Goal: Navigation & Orientation: Understand site structure

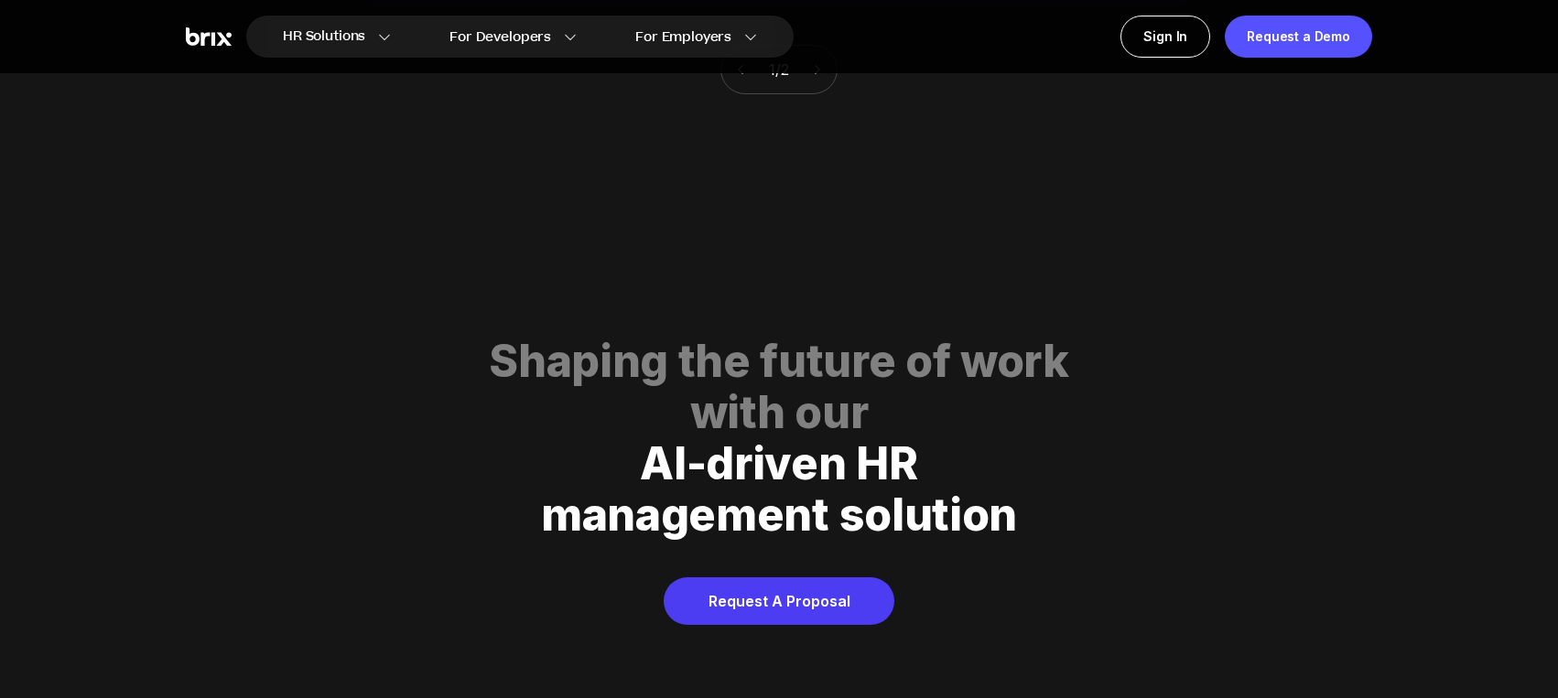
scroll to position [9345, 0]
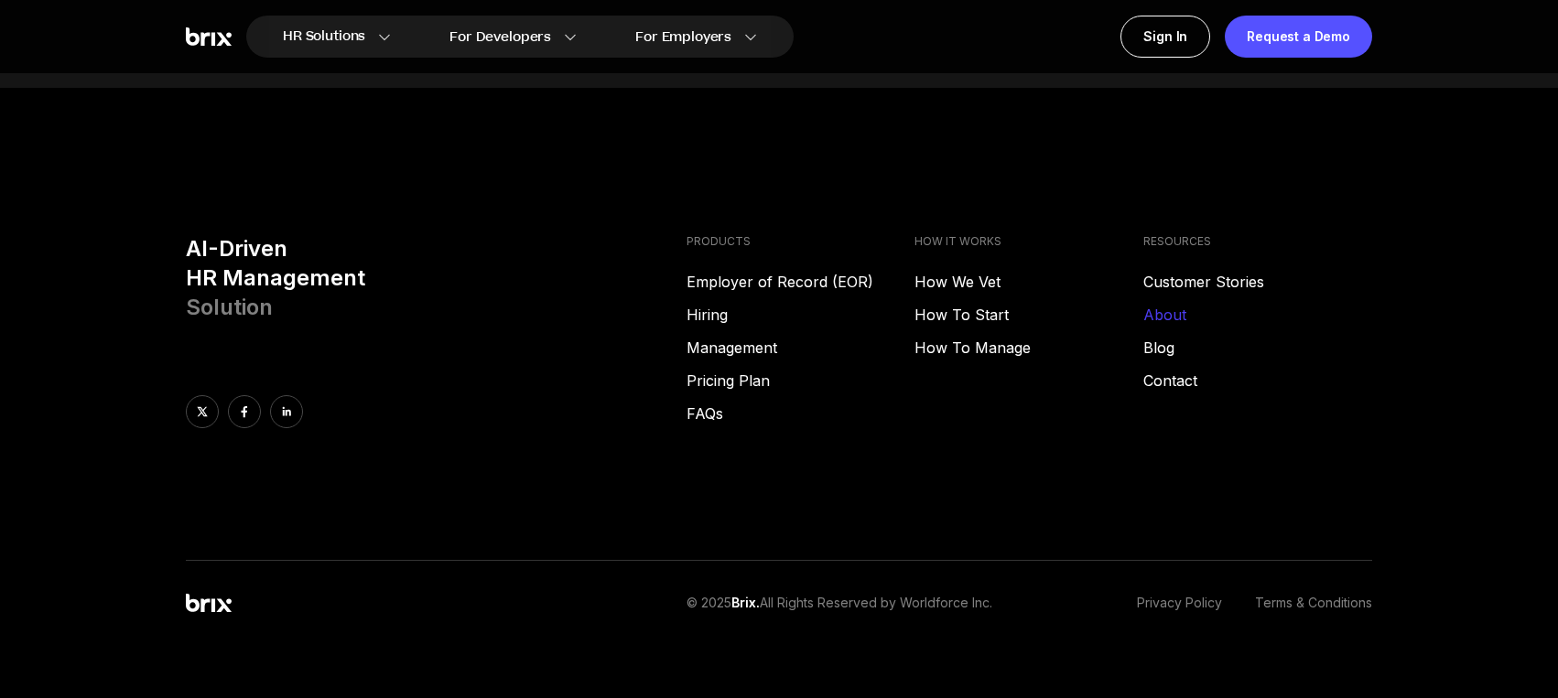
click at [1160, 304] on link "About" at bounding box center [1257, 315] width 229 height 22
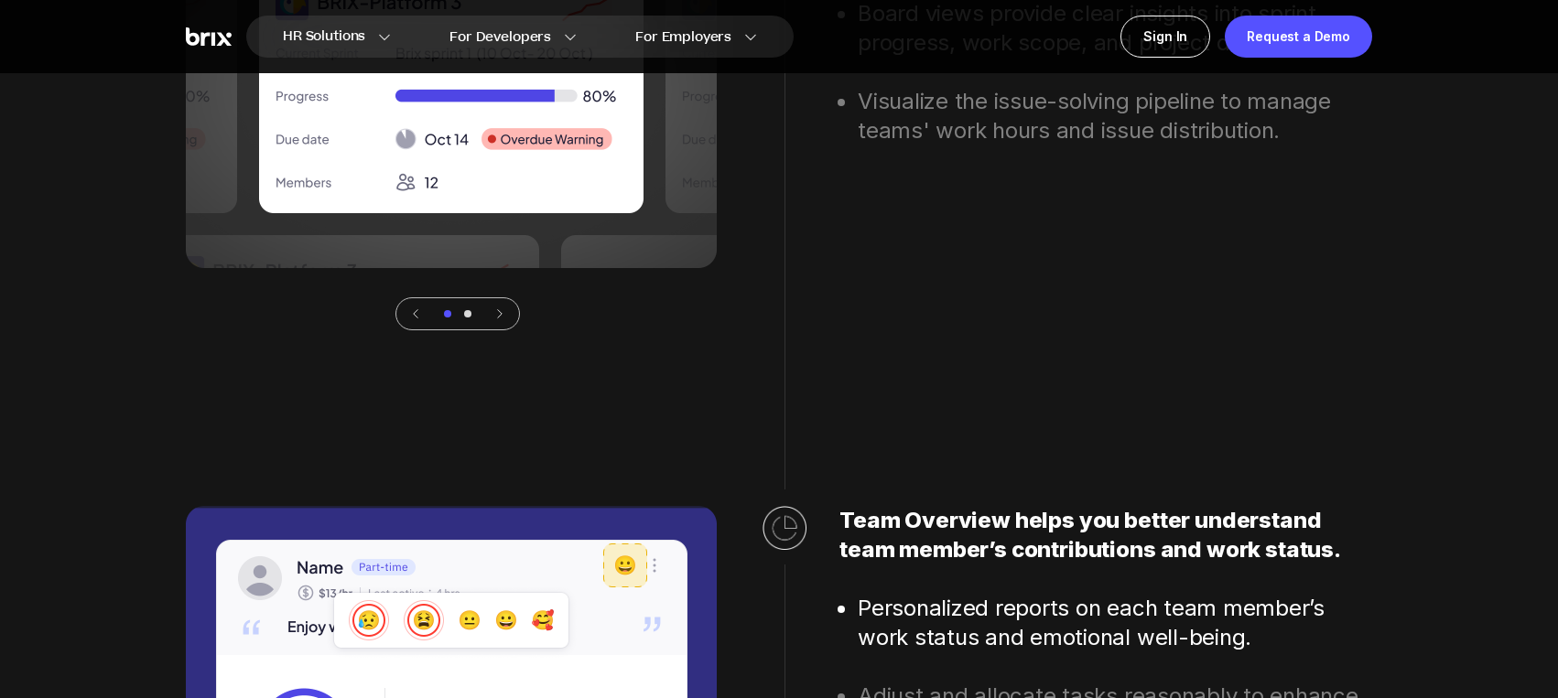
scroll to position [4952, 0]
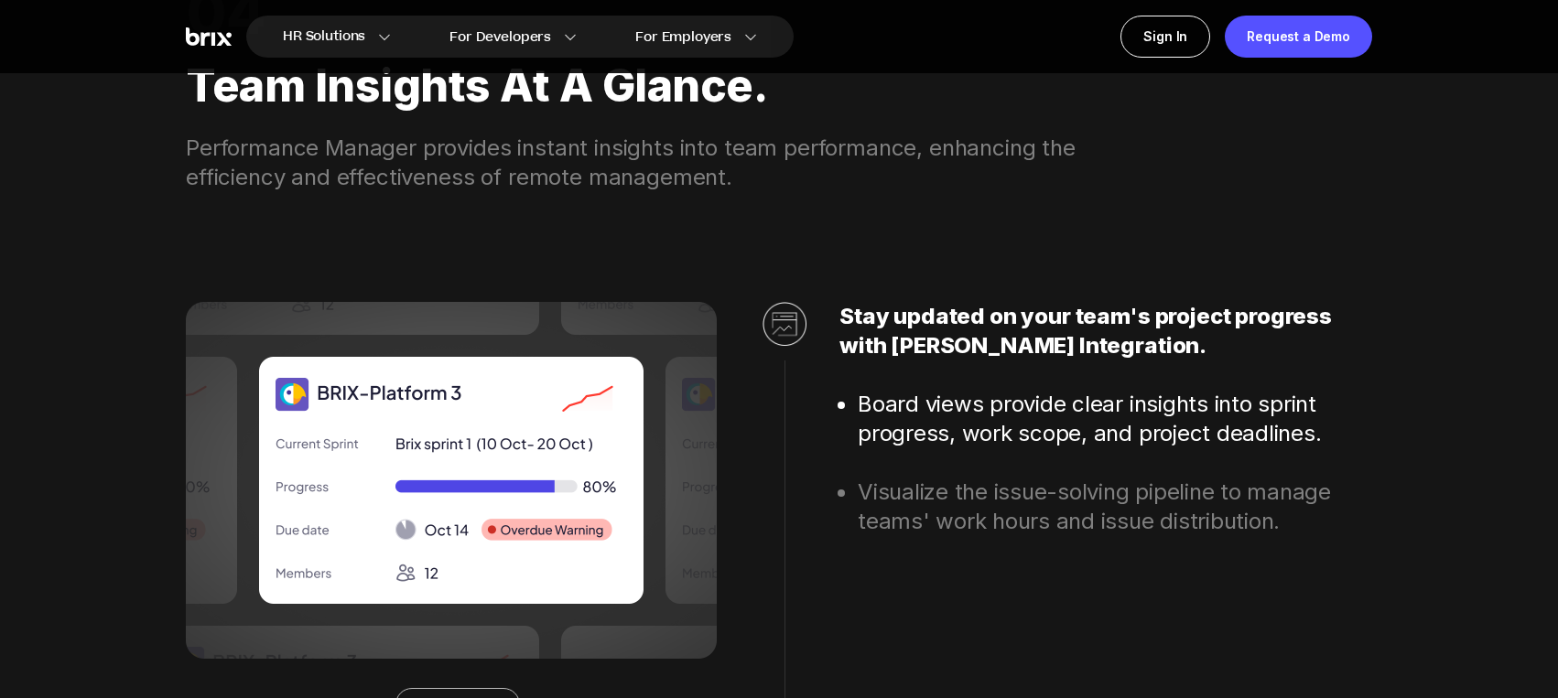
click at [210, 30] on img at bounding box center [209, 36] width 46 height 19
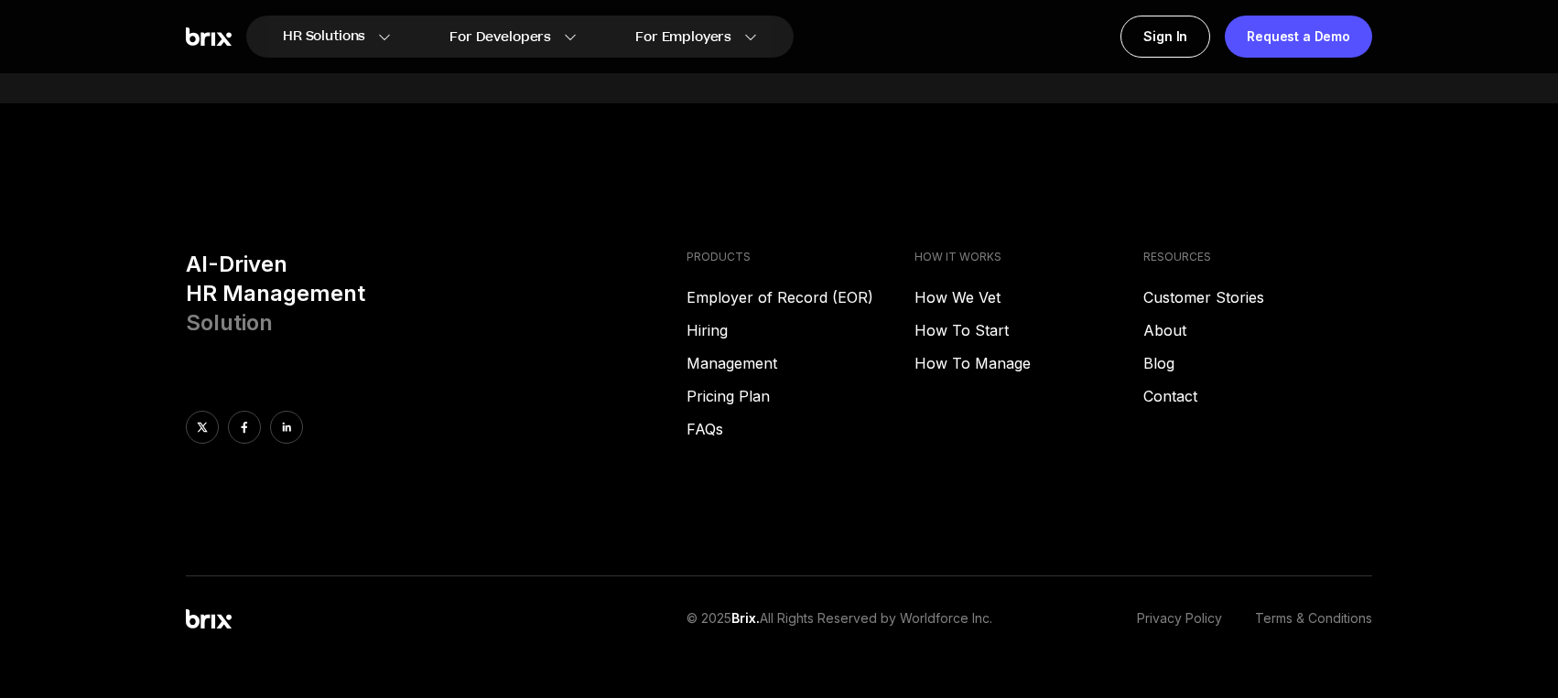
scroll to position [2659, 0]
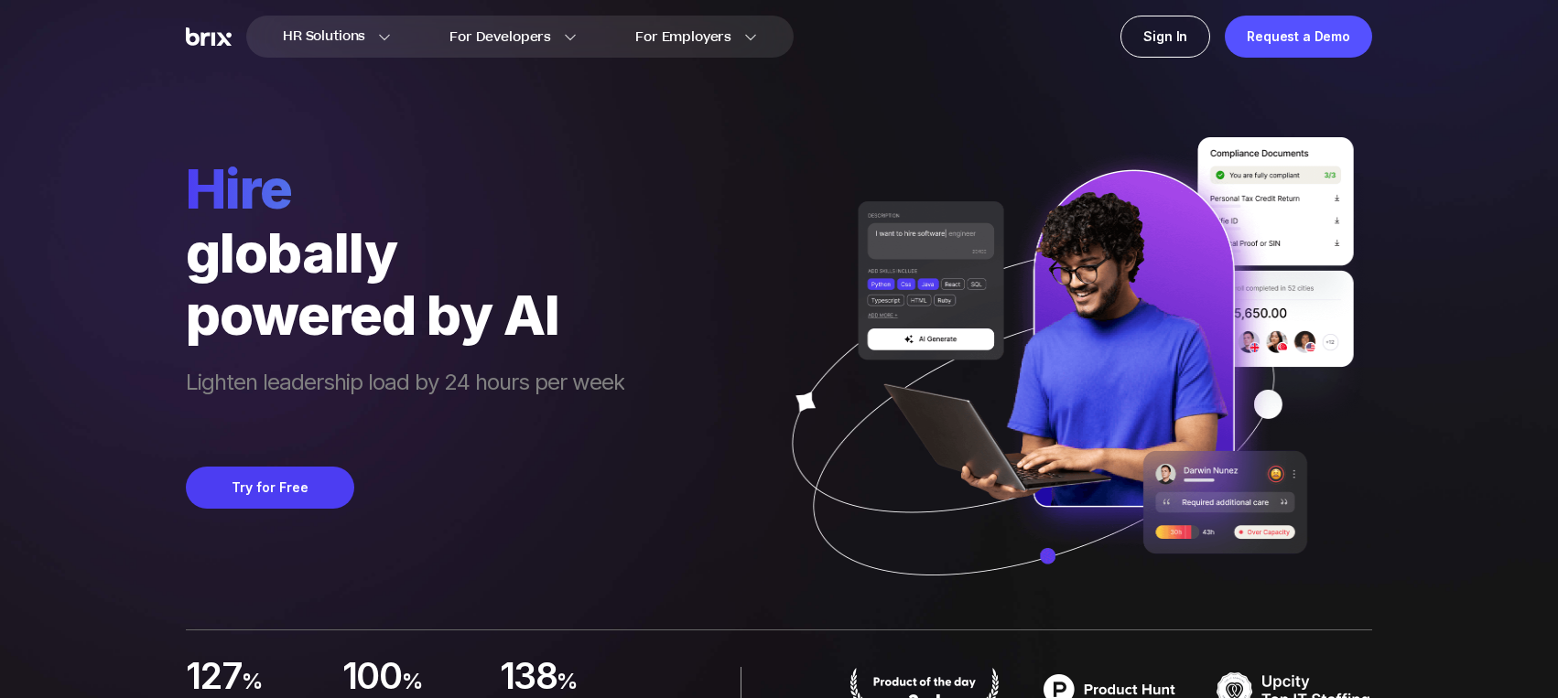
click at [1520, 161] on div "HR Solutions HR Solutions Recruiter HR Assistant Global Talent Network Onboardi…" at bounding box center [779, 349] width 1558 height 698
